Goal: Information Seeking & Learning: Learn about a topic

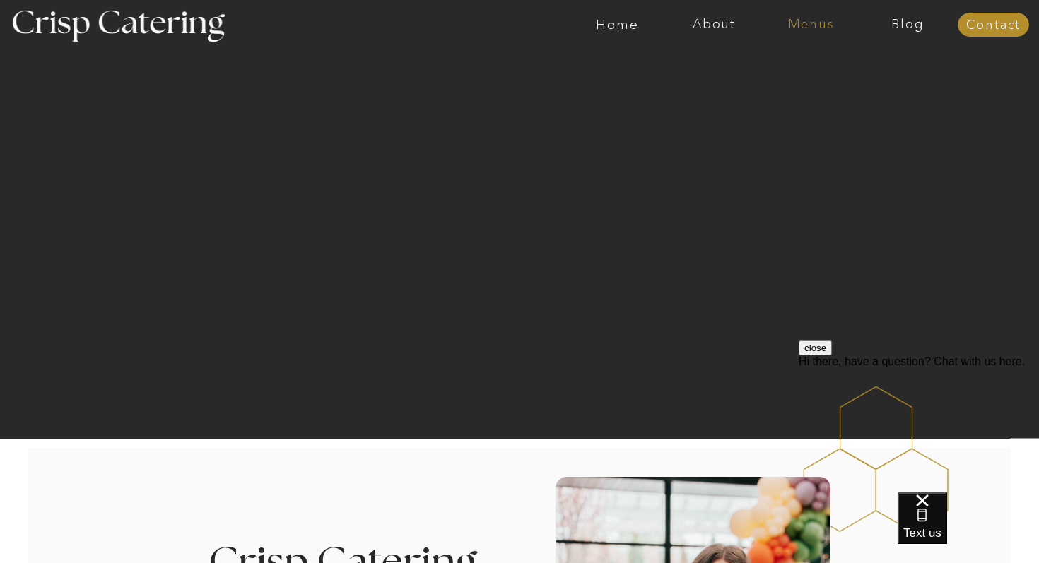
click at [812, 23] on nav "Menus" at bounding box center [810, 25] width 97 height 14
click at [809, 21] on nav "Menus" at bounding box center [810, 25] width 97 height 14
click at [786, 81] on nav "Winter (Sep-Feb)" at bounding box center [810, 82] width 116 height 13
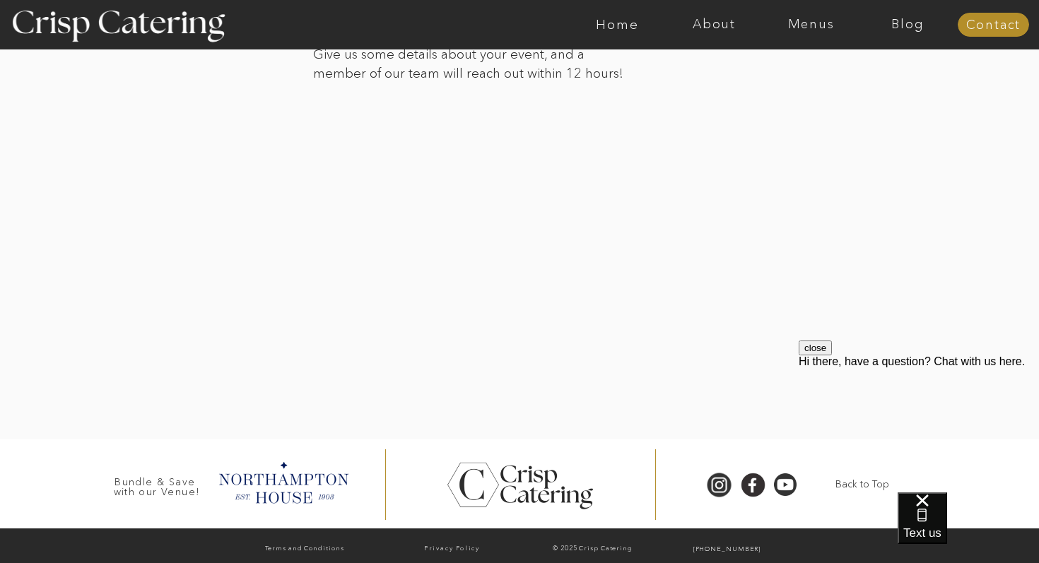
scroll to position [3310, 0]
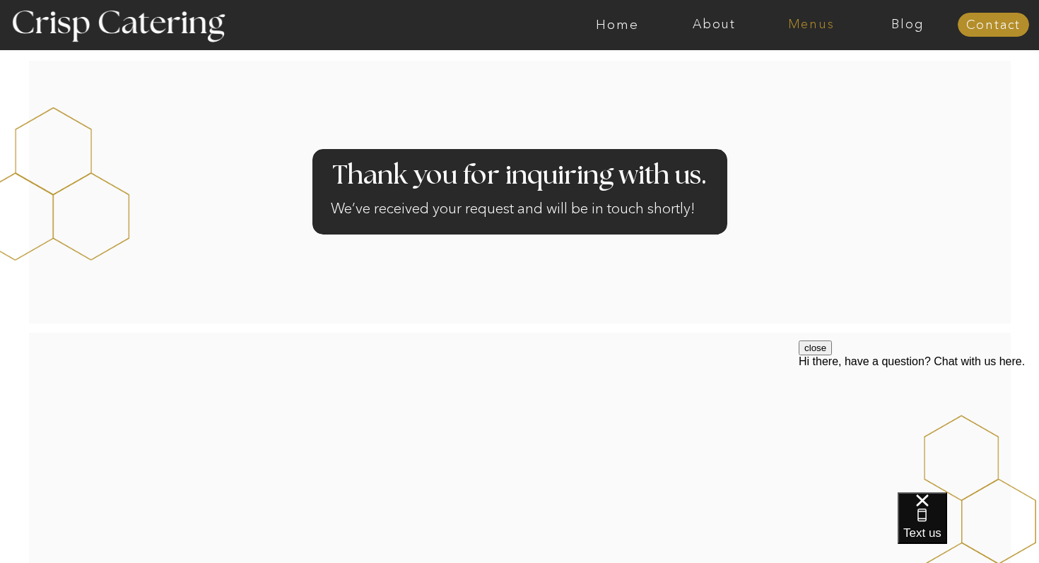
click at [819, 26] on nav "Menus" at bounding box center [810, 25] width 97 height 14
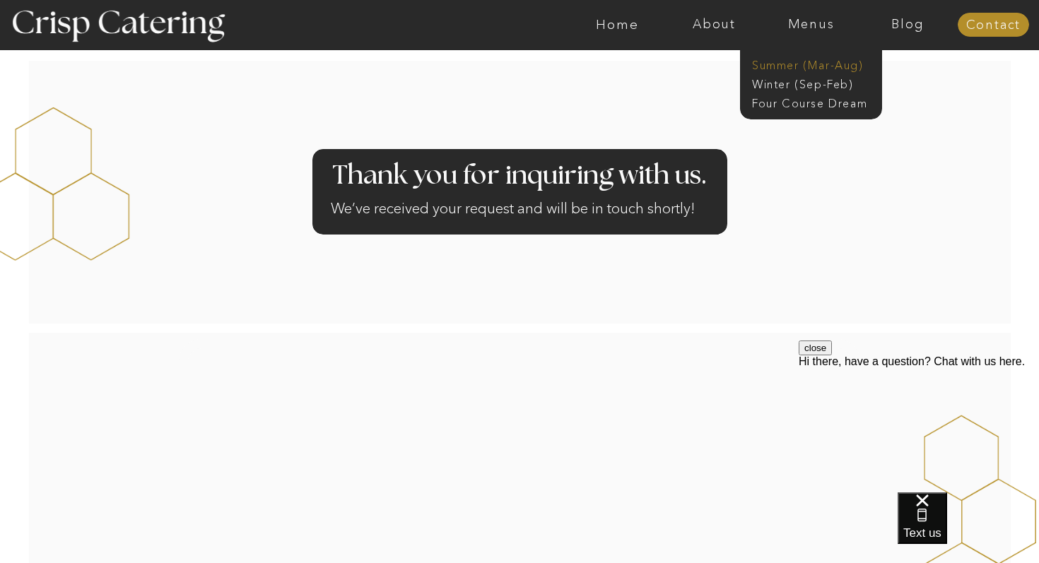
click at [795, 66] on nav "Summer (Mar-Aug)" at bounding box center [815, 63] width 126 height 13
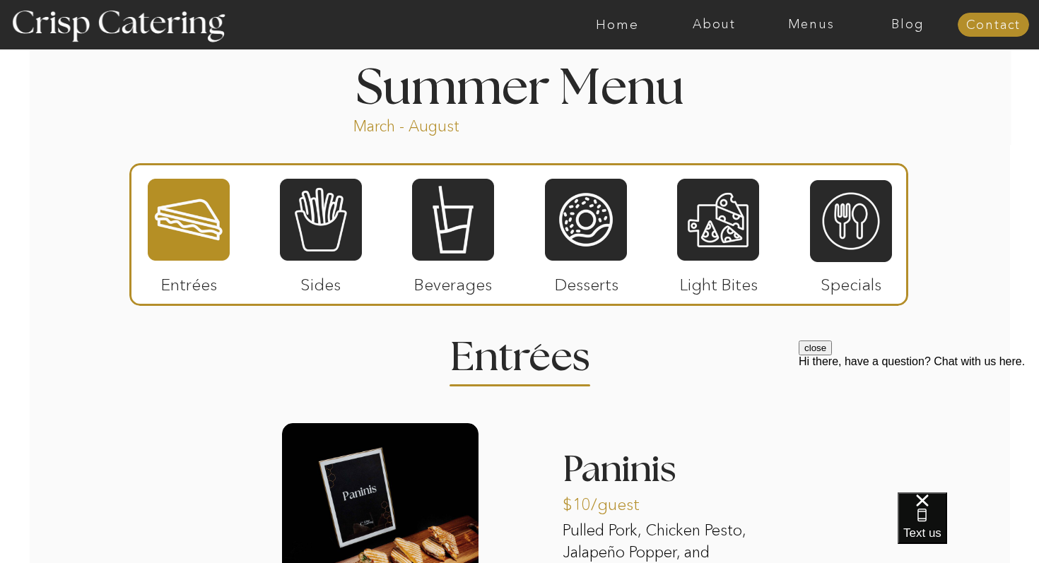
scroll to position [1173, 0]
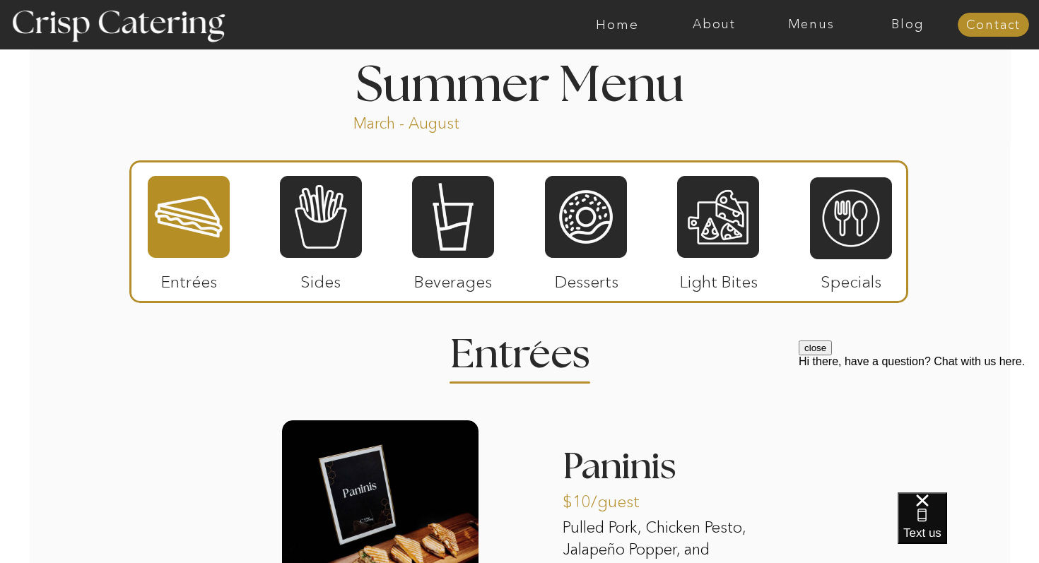
click at [454, 271] on p "Beverages" at bounding box center [453, 278] width 94 height 41
click at [454, 225] on div at bounding box center [453, 216] width 82 height 85
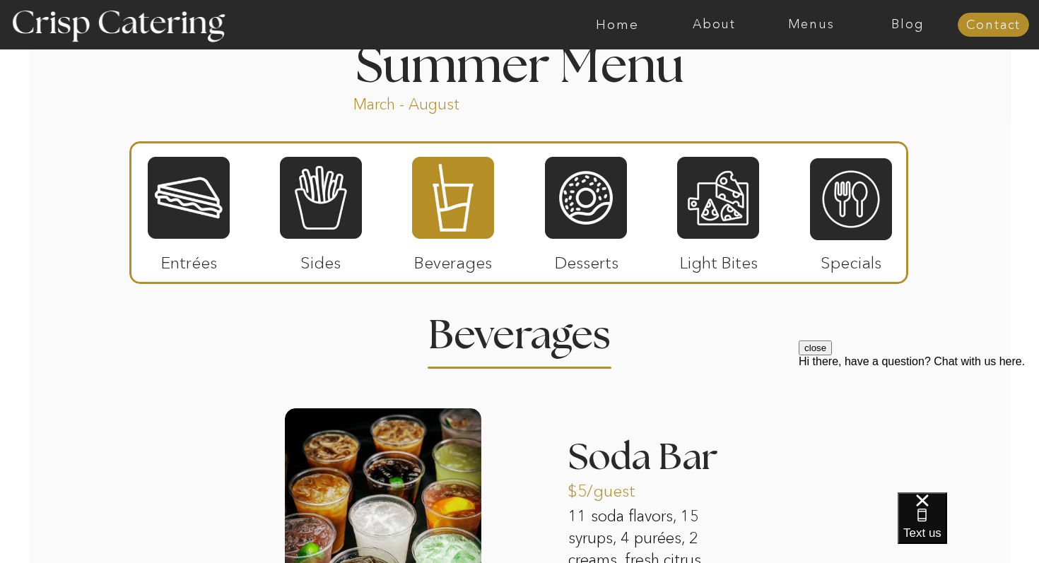
scroll to position [1124, 0]
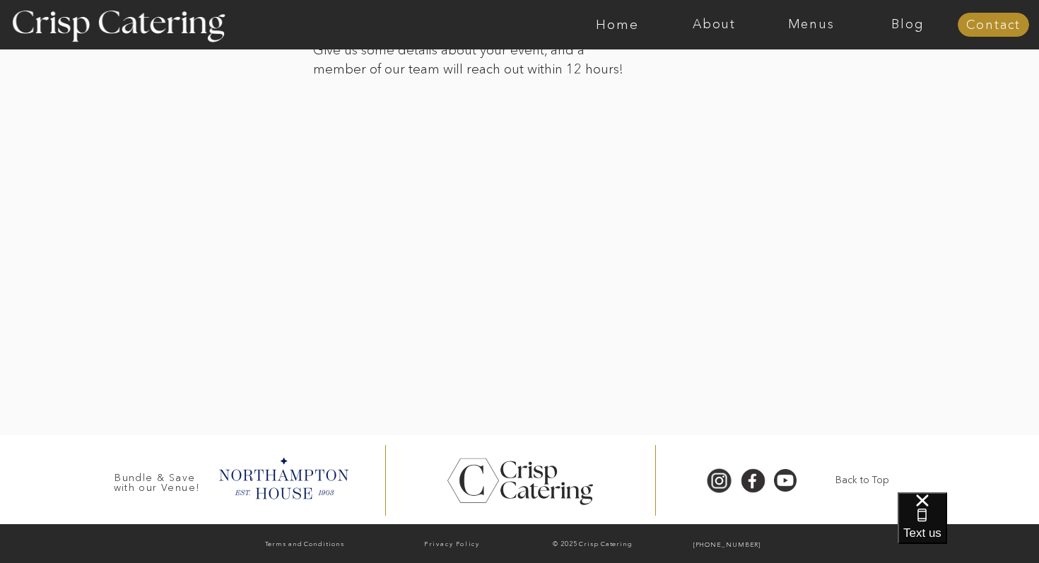
scroll to position [3310, 0]
